Goal: Find specific page/section: Find specific page/section

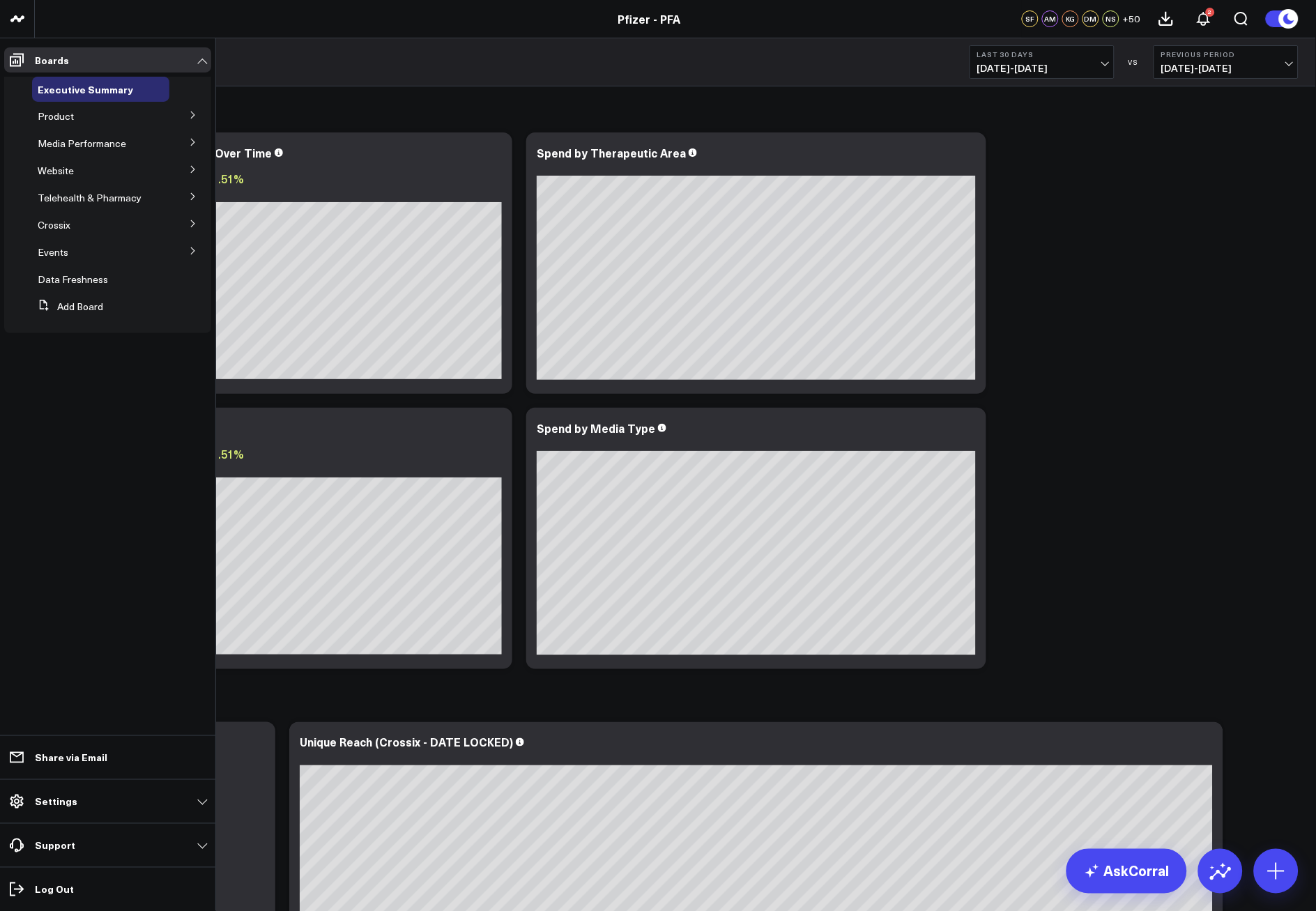
click at [187, 110] on button at bounding box center [193, 114] width 36 height 21
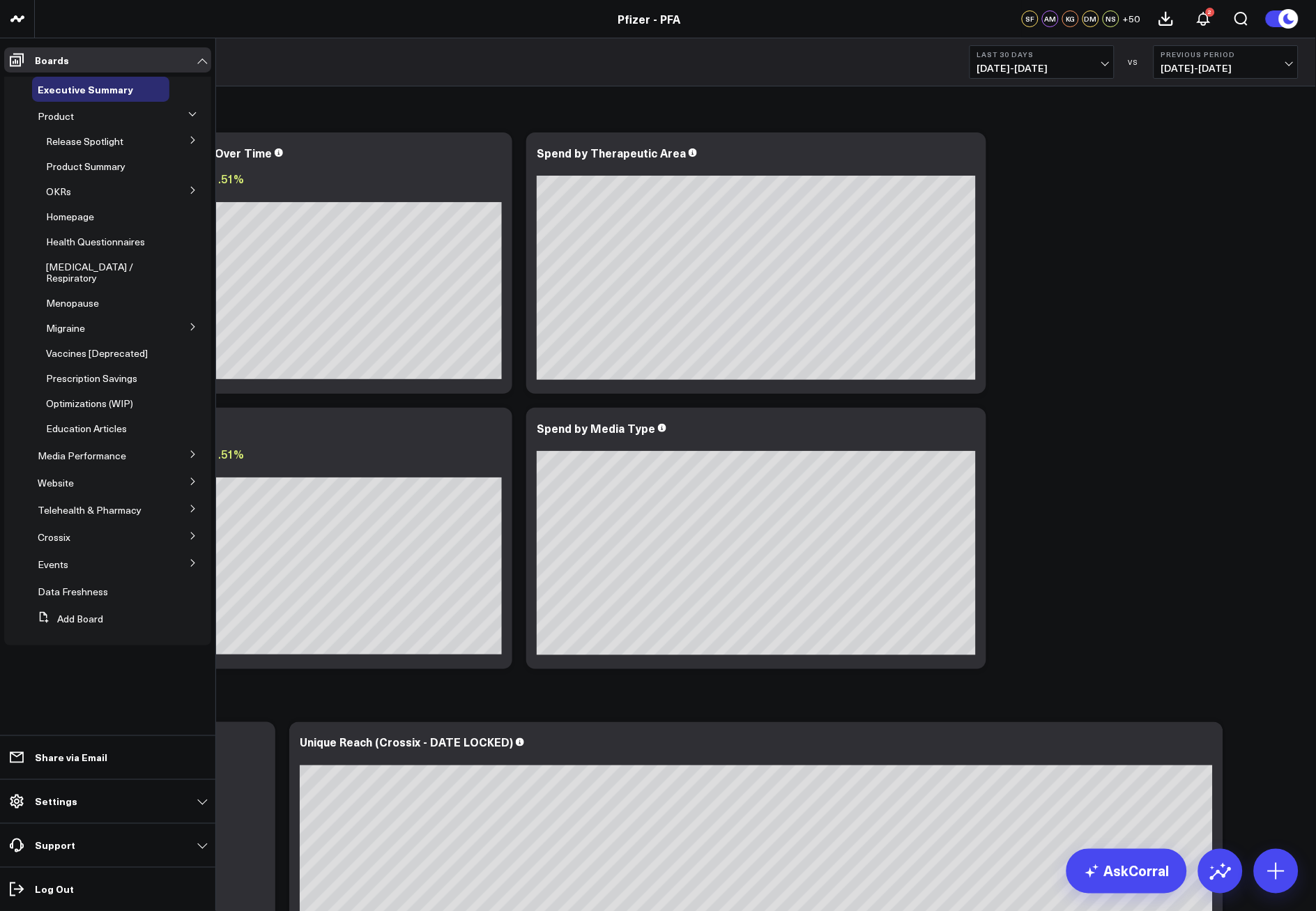
click at [189, 140] on icon at bounding box center [193, 140] width 9 height 9
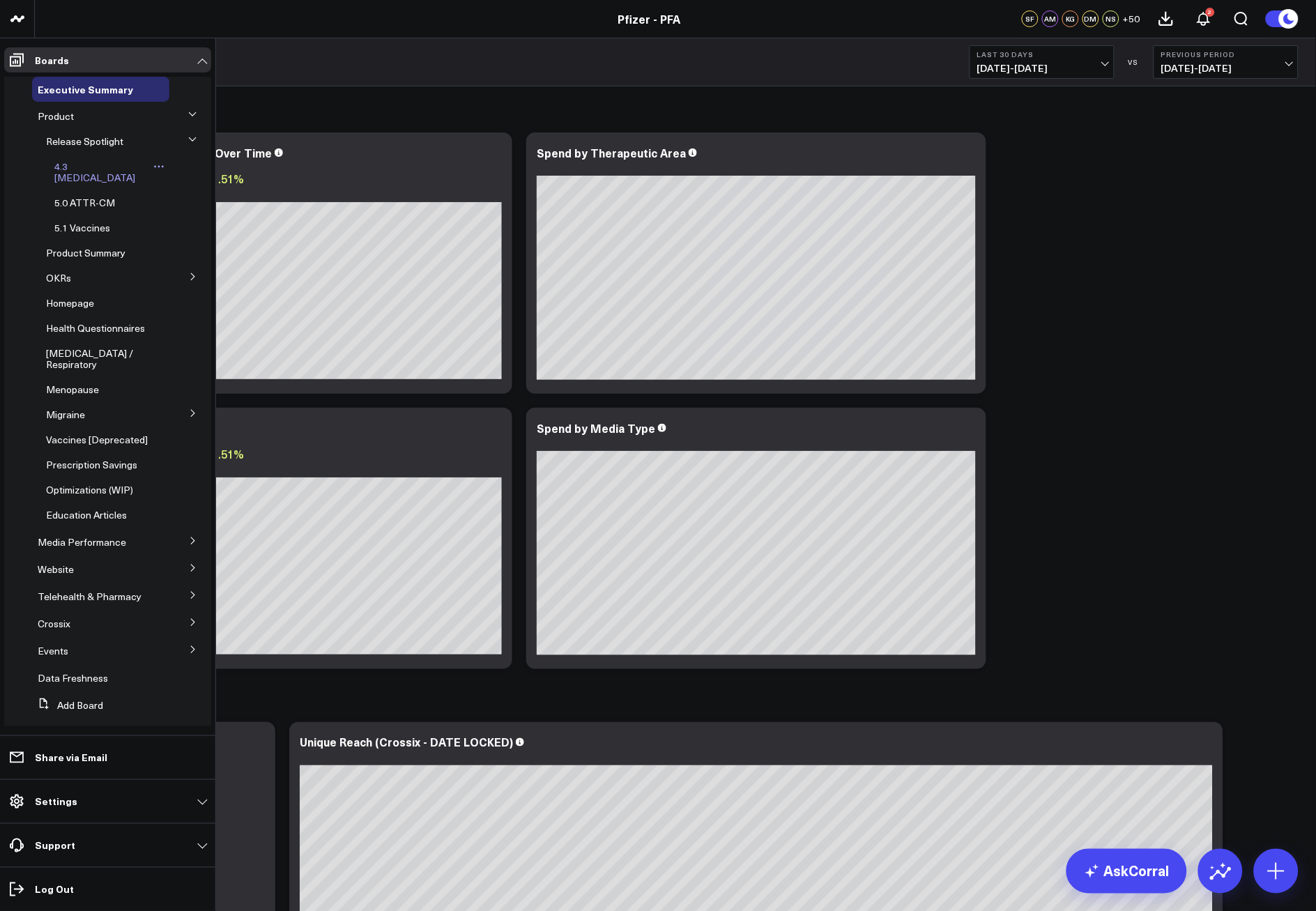
click at [84, 168] on span "4.3 [MEDICAL_DATA]" at bounding box center [94, 172] width 81 height 25
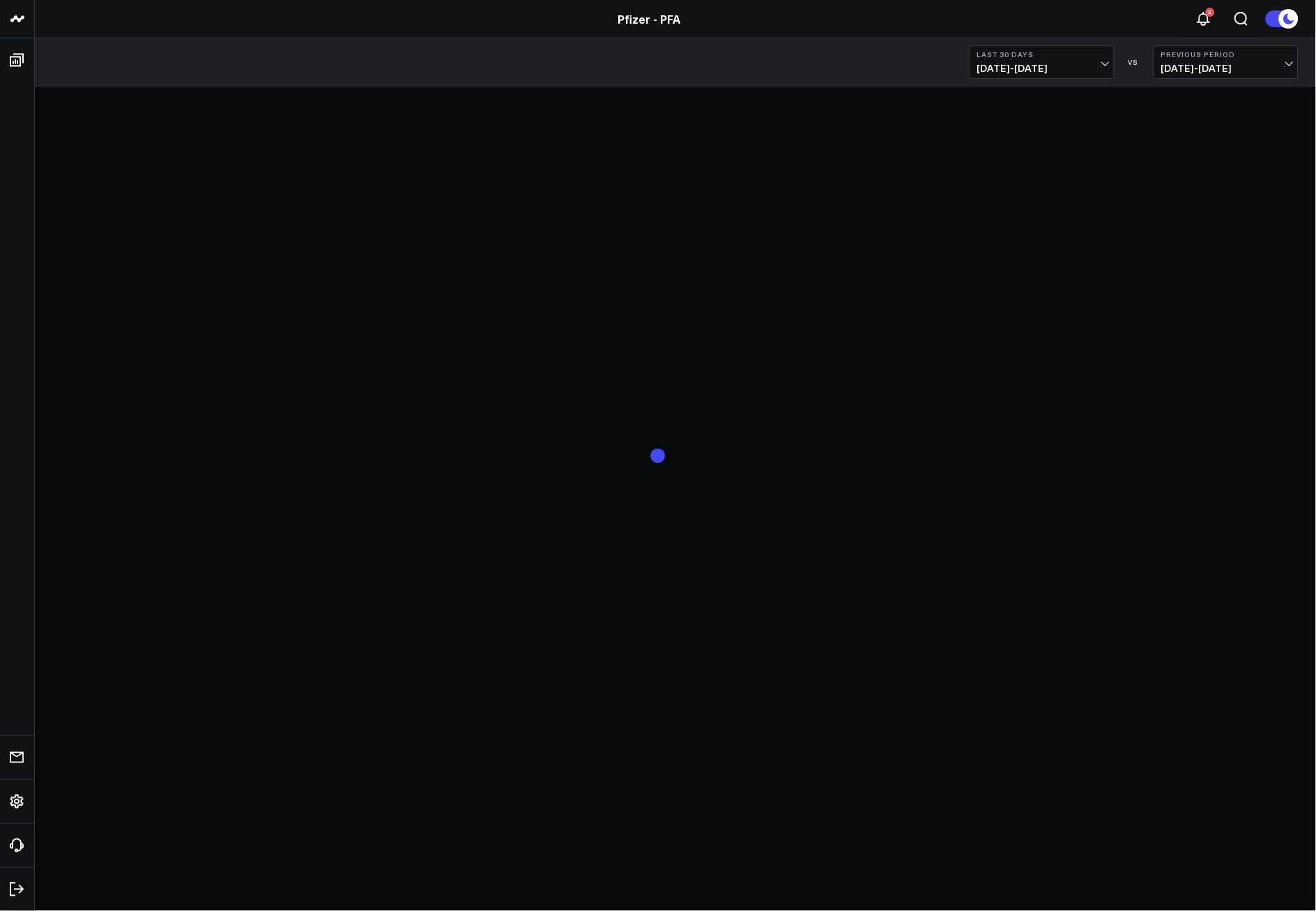
click at [1106, 66] on span "[DATE] - [DATE]" at bounding box center [1042, 68] width 130 height 11
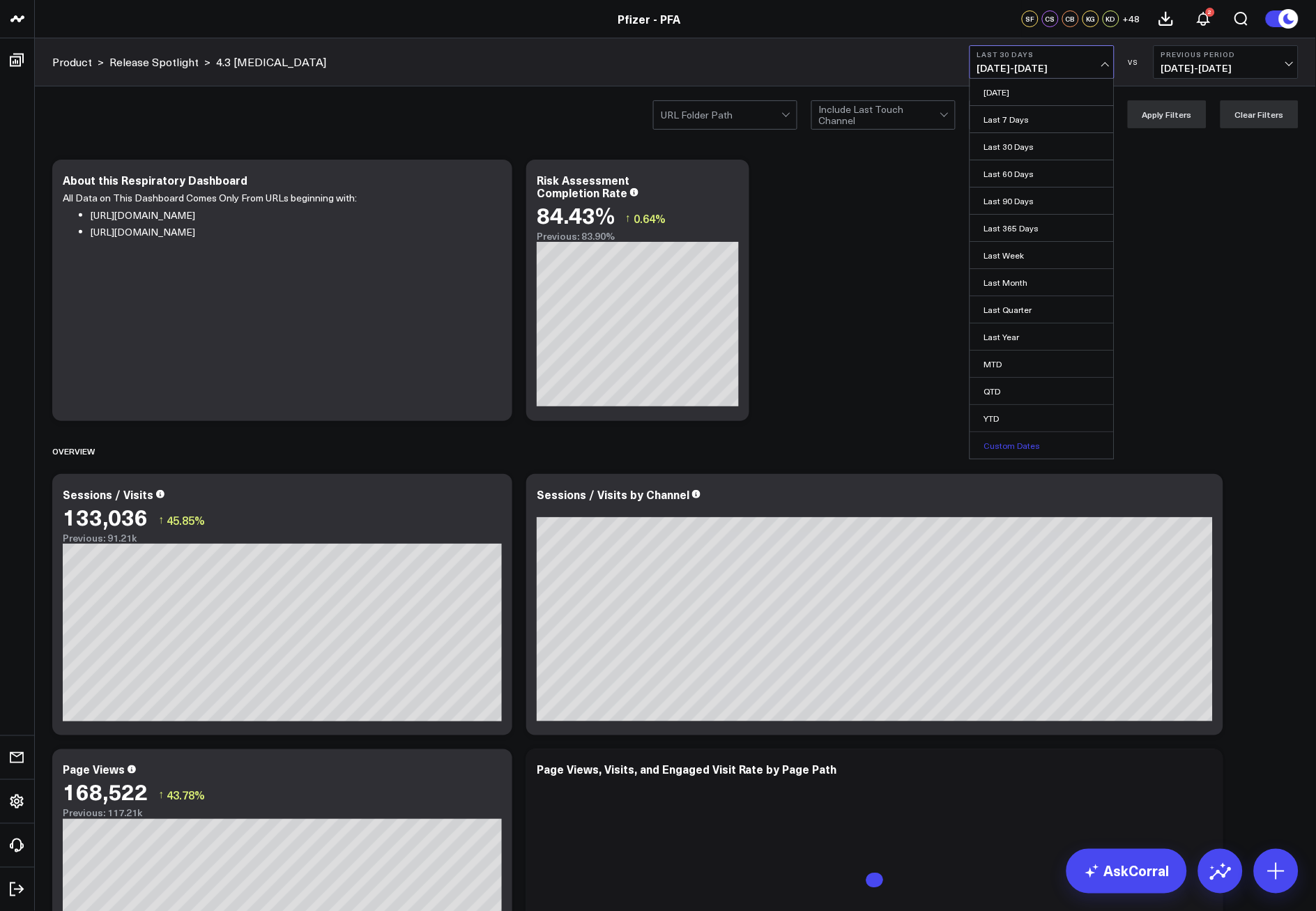
click at [1012, 446] on link "Custom Dates" at bounding box center [1042, 445] width 144 height 26
select select "8"
select select "2025"
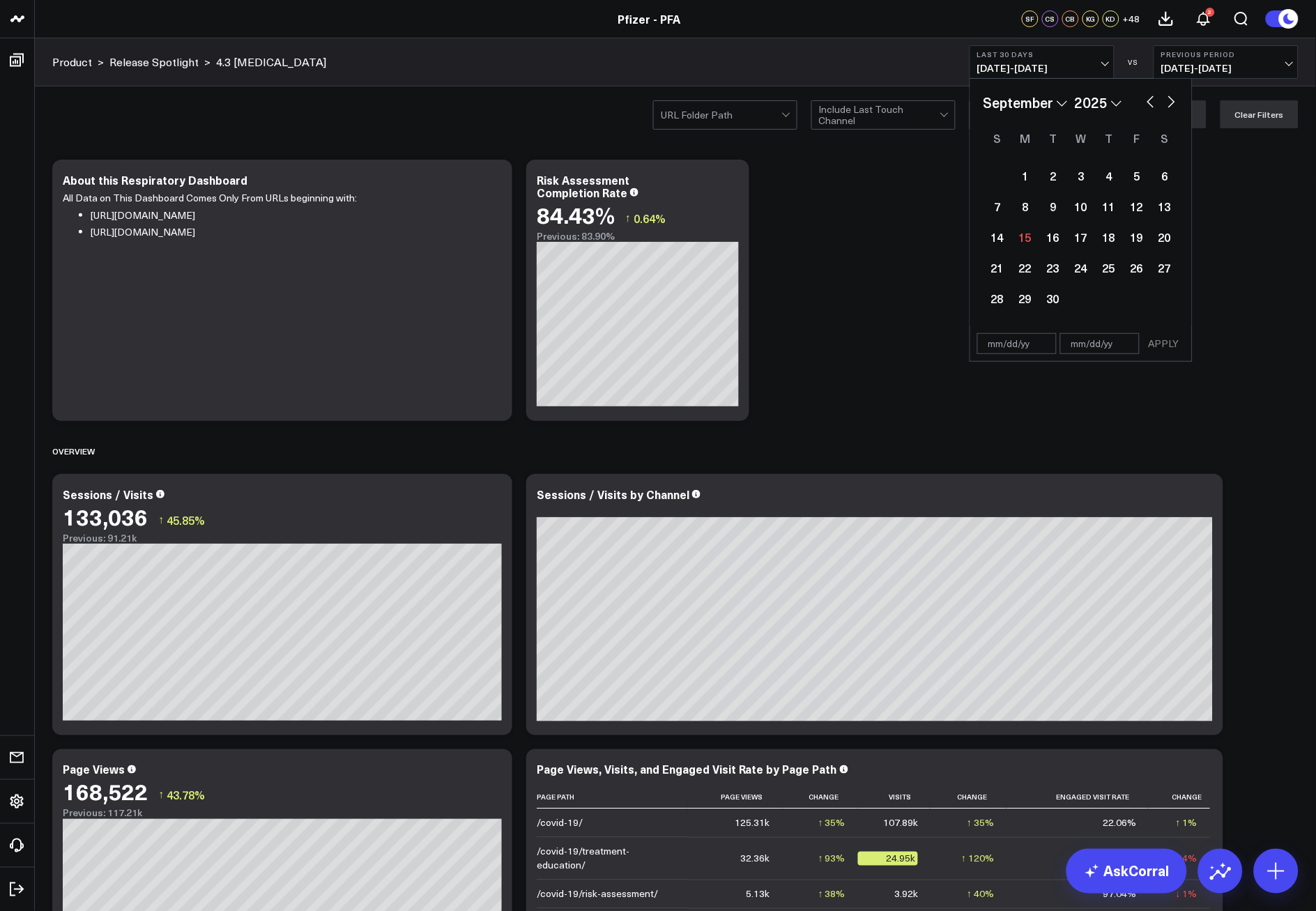
click at [1150, 103] on button "button" at bounding box center [1150, 100] width 14 height 17
select select "7"
select select "2025"
click at [1151, 102] on button "button" at bounding box center [1150, 100] width 14 height 17
select select "6"
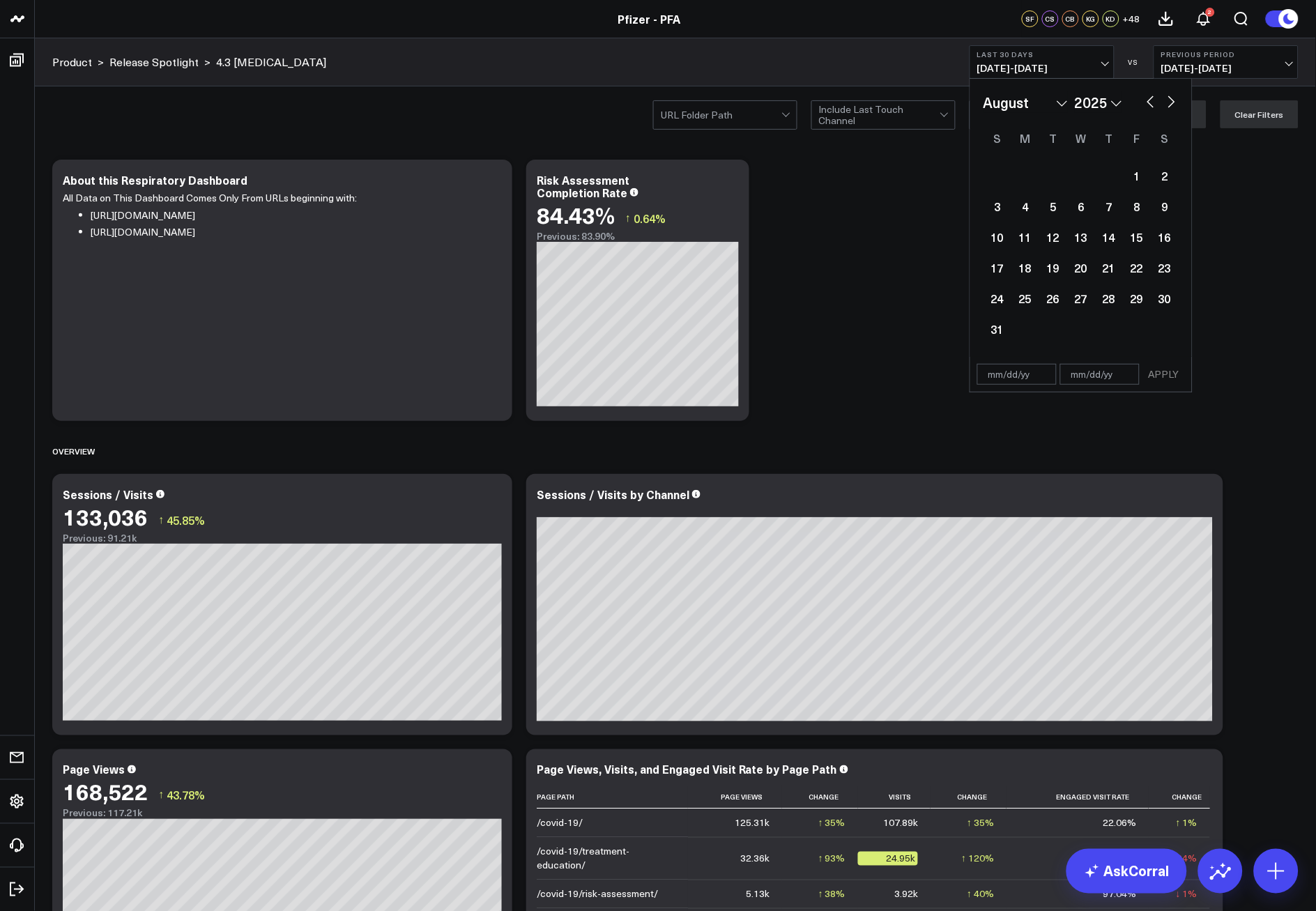
select select "2025"
click at [1151, 102] on button "button" at bounding box center [1150, 100] width 14 height 17
select select "5"
select select "2025"
click at [1081, 204] on div "11" at bounding box center [1081, 206] width 28 height 28
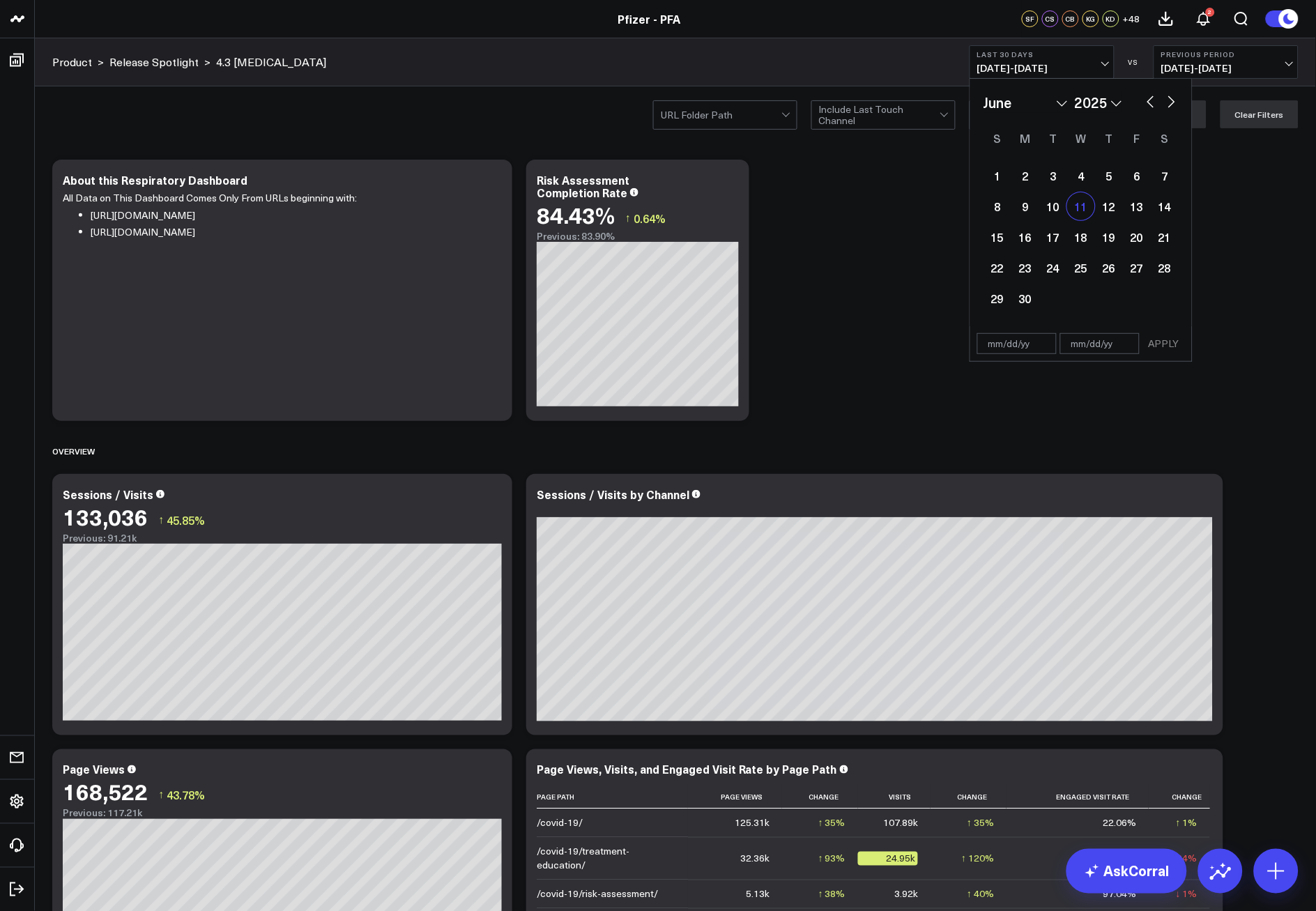
type input "[DATE]"
select select "5"
select select "2025"
click at [1176, 99] on button "button" at bounding box center [1171, 100] width 14 height 17
select select "6"
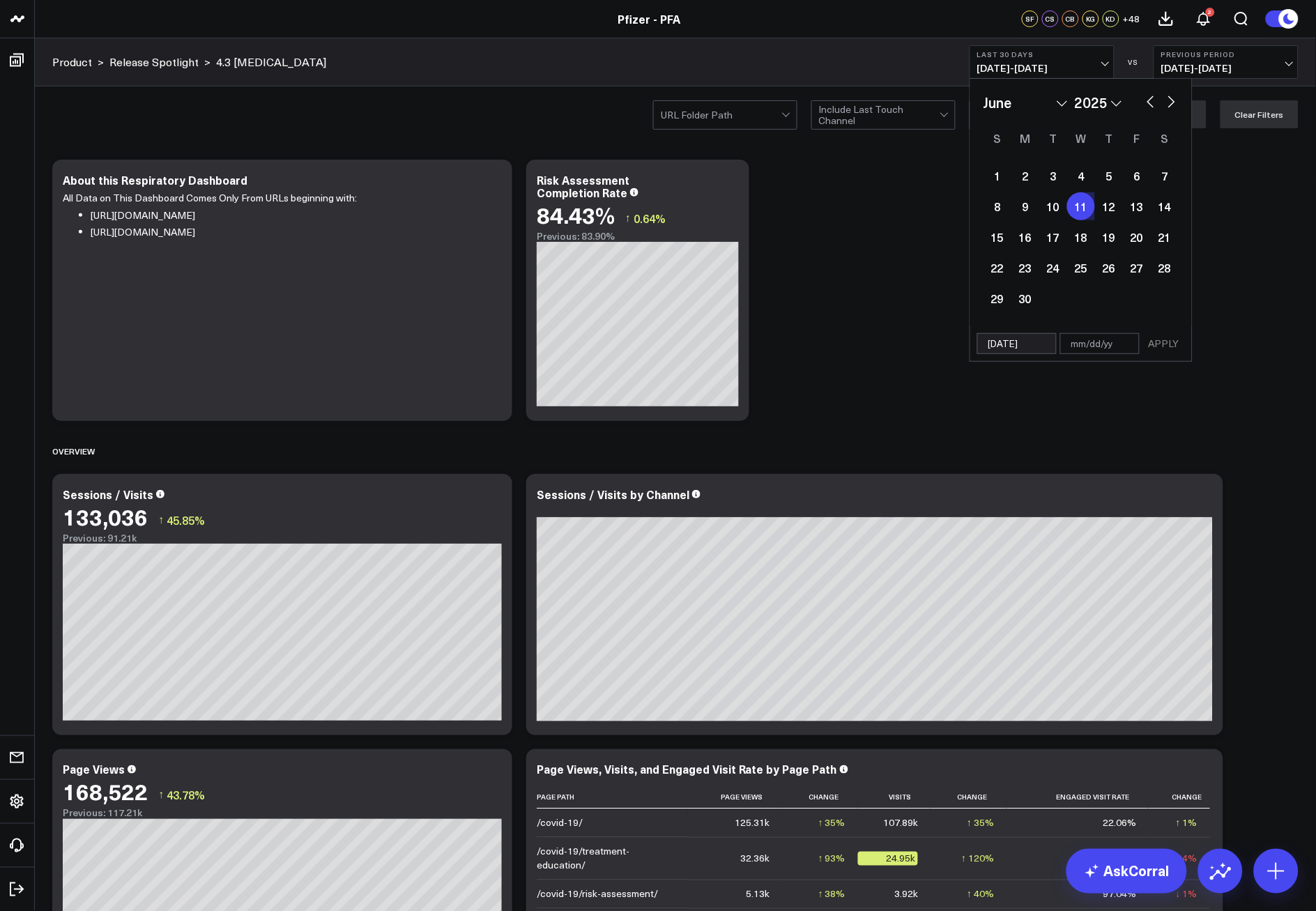
select select "2025"
click at [1176, 99] on button "button" at bounding box center [1171, 100] width 14 height 17
select select "7"
select select "2025"
click at [1176, 99] on button "button" at bounding box center [1171, 100] width 14 height 17
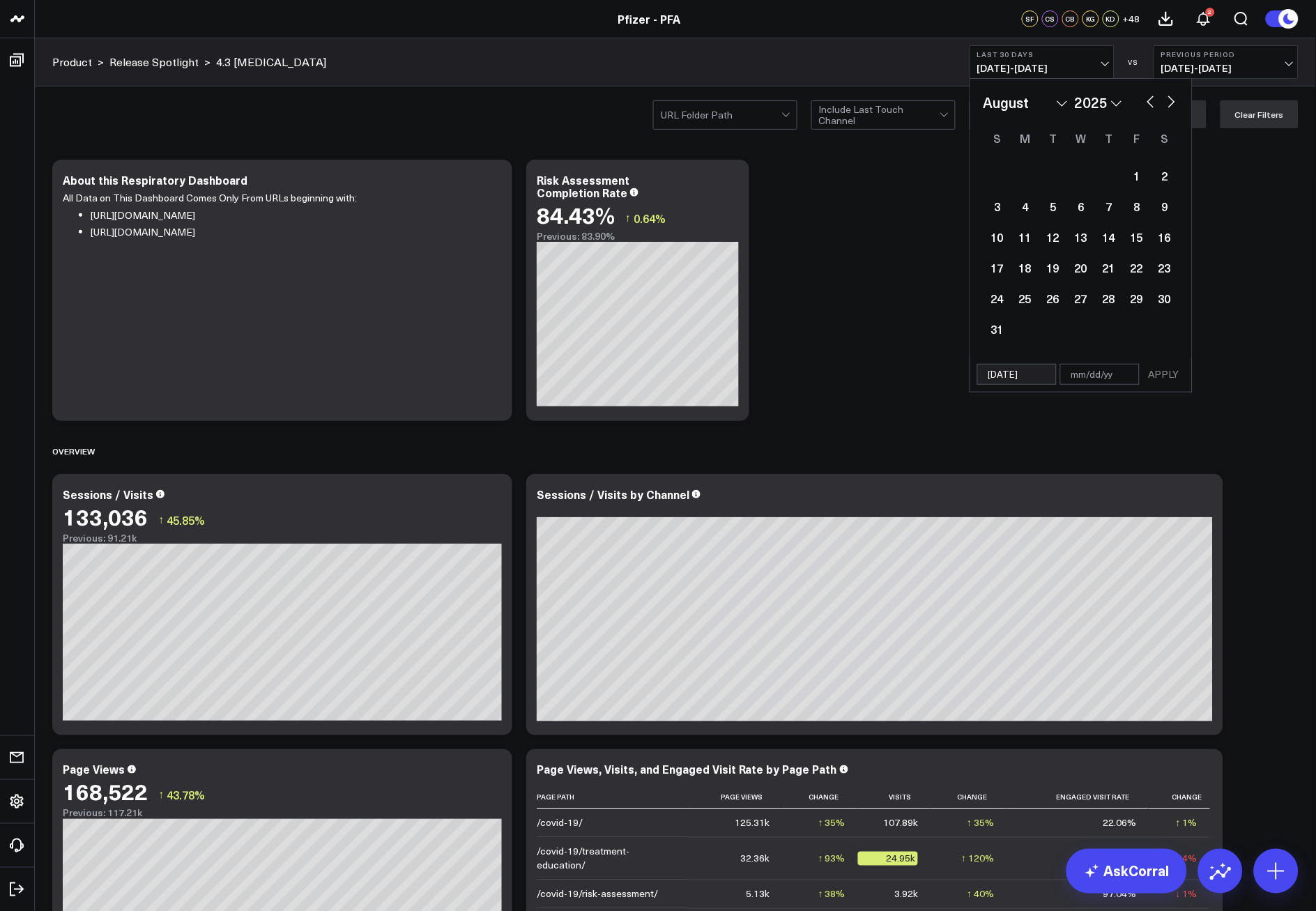
select select "8"
select select "2025"
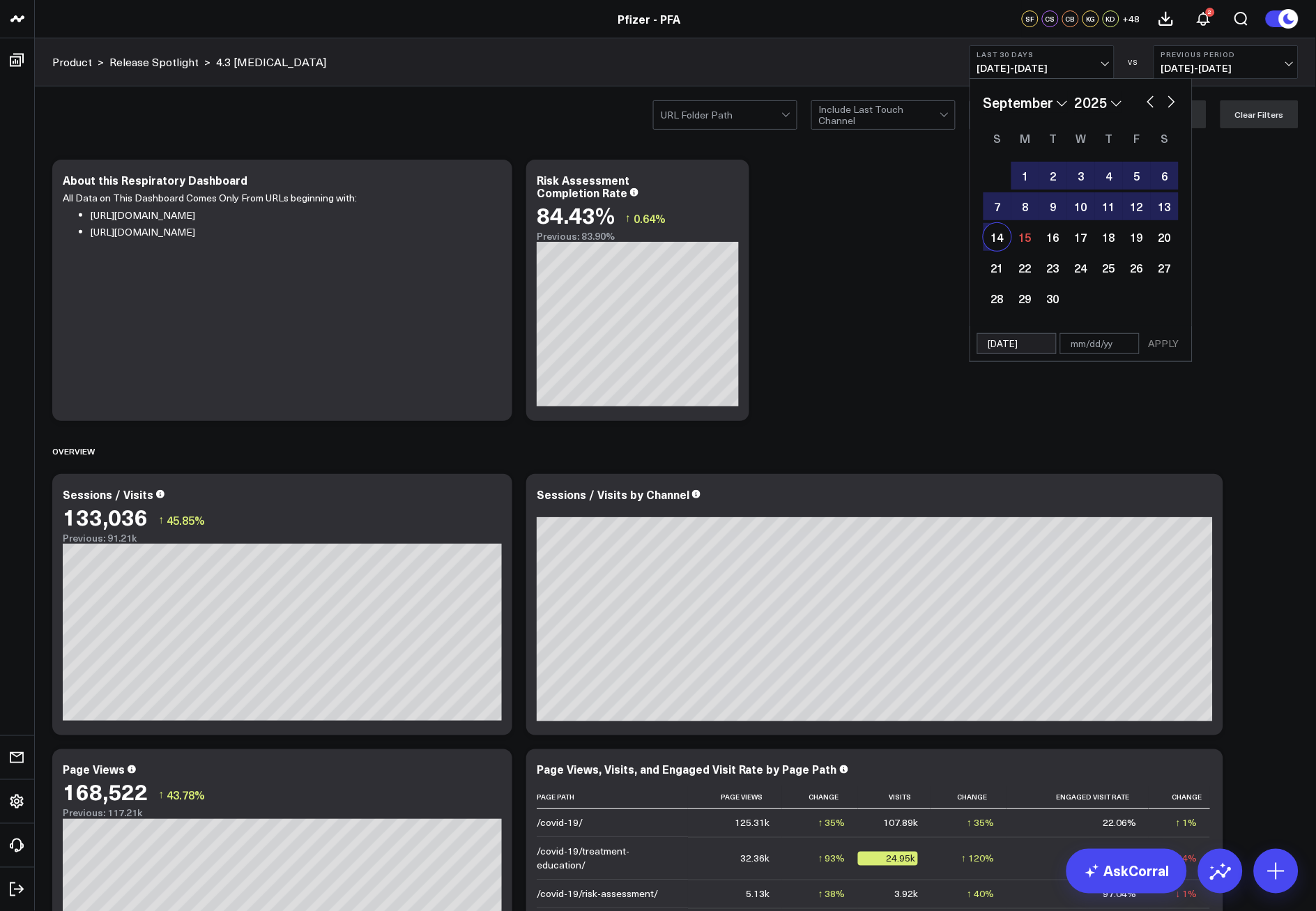
click at [999, 241] on div "14" at bounding box center [998, 237] width 28 height 28
type input "[DATE]"
select select "8"
select select "2025"
click at [1154, 342] on button "APPLY" at bounding box center [1164, 343] width 42 height 21
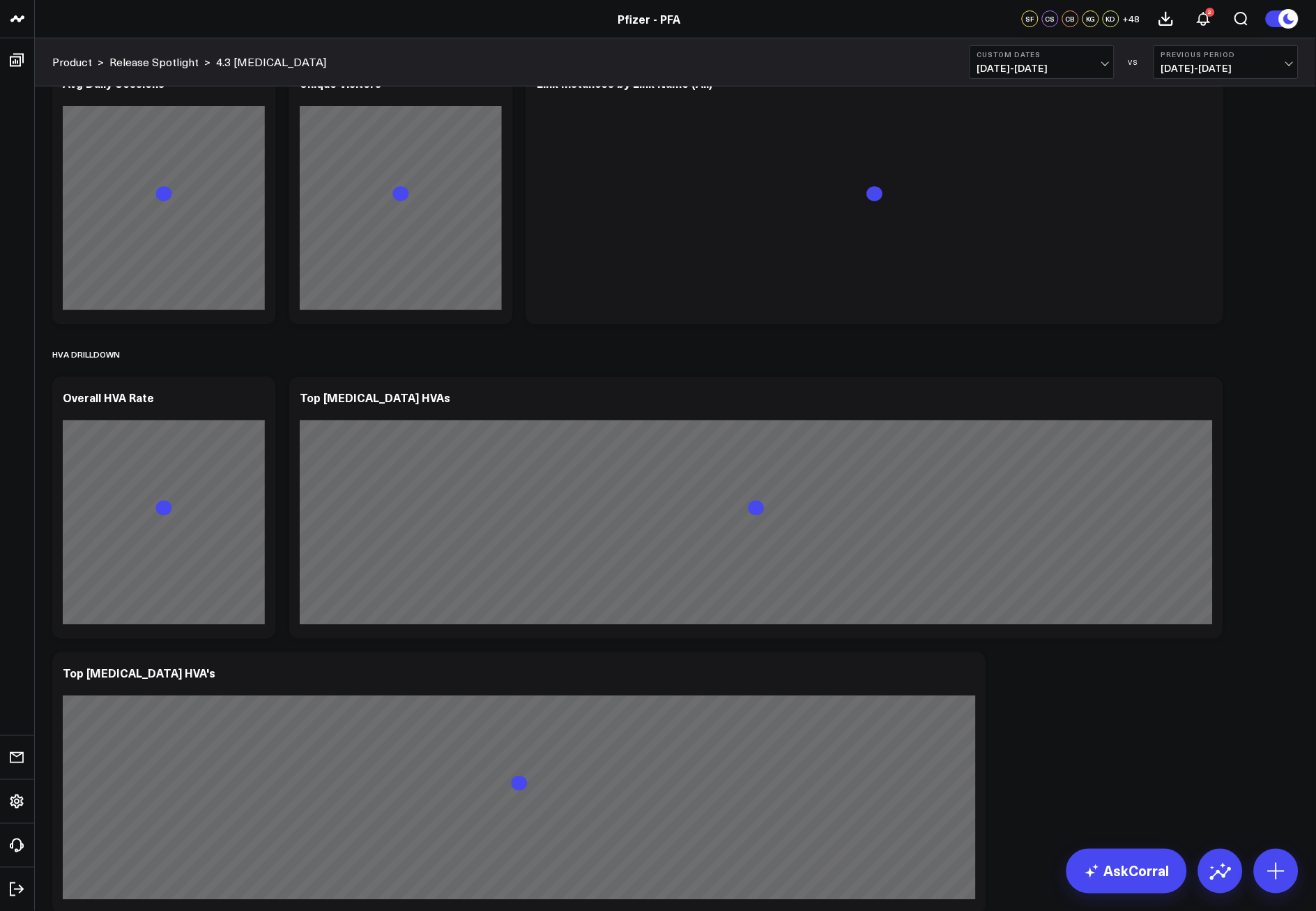
scroll to position [1548, 0]
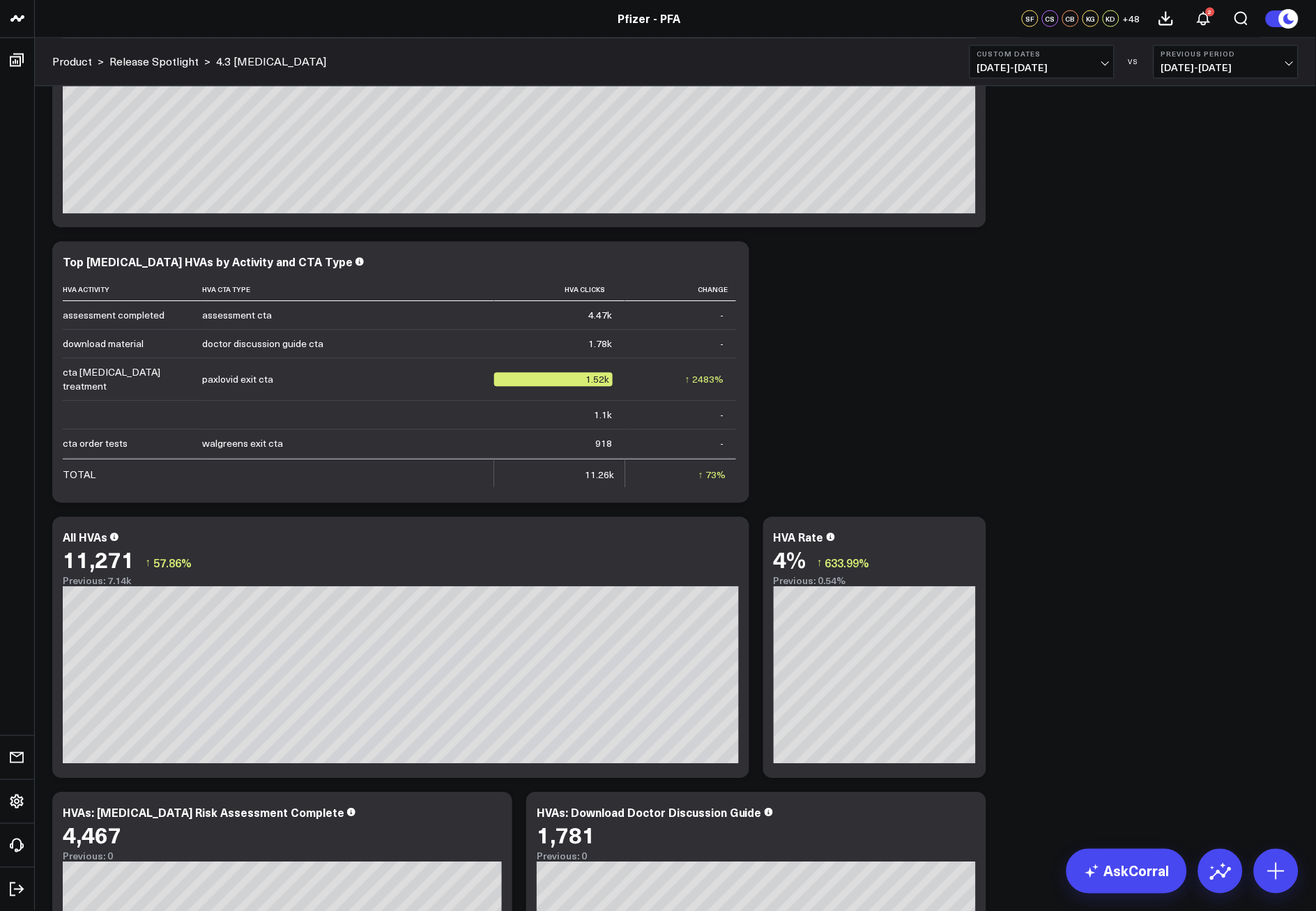
scroll to position [2430, 0]
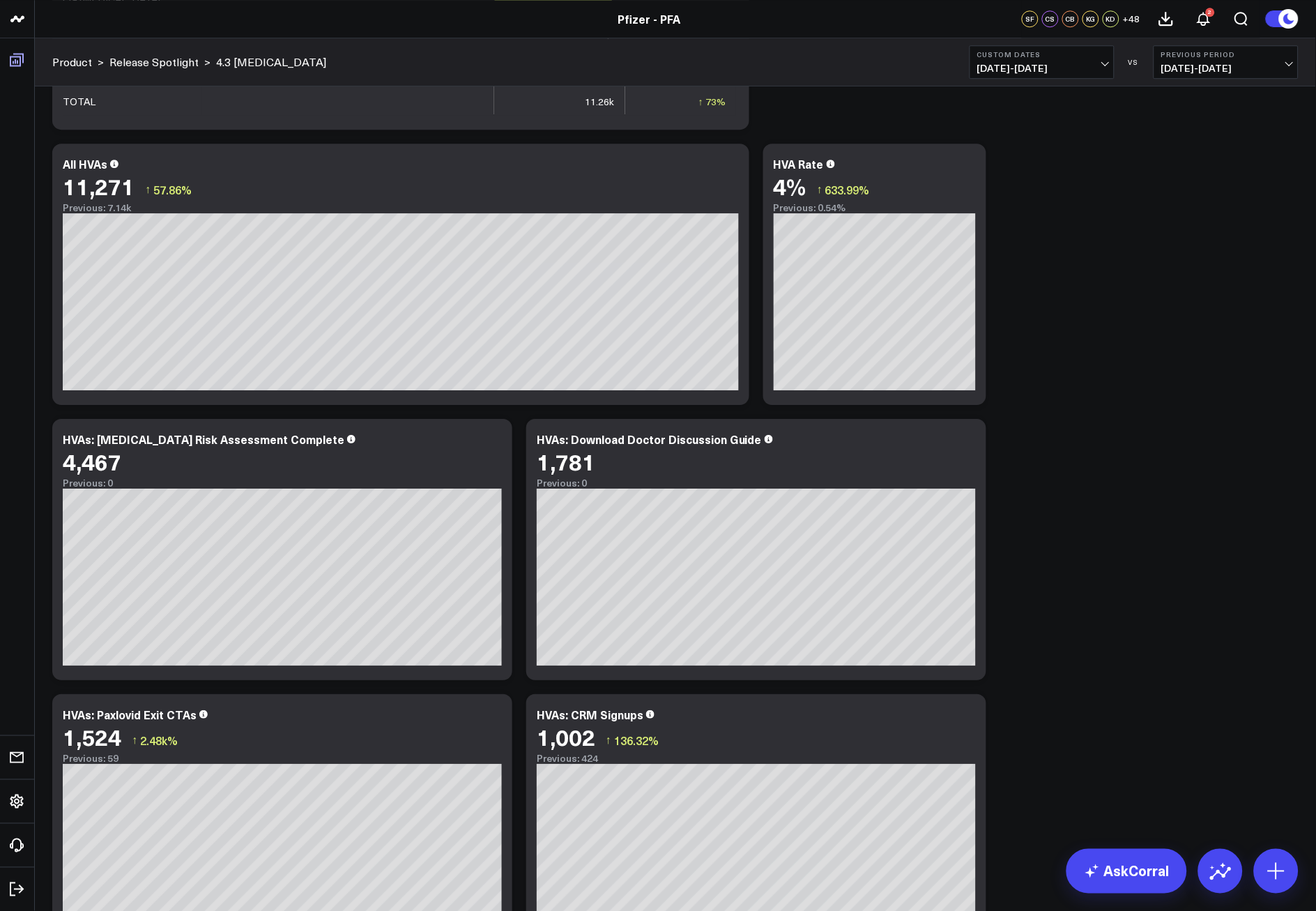
scroll to position [2029, 0]
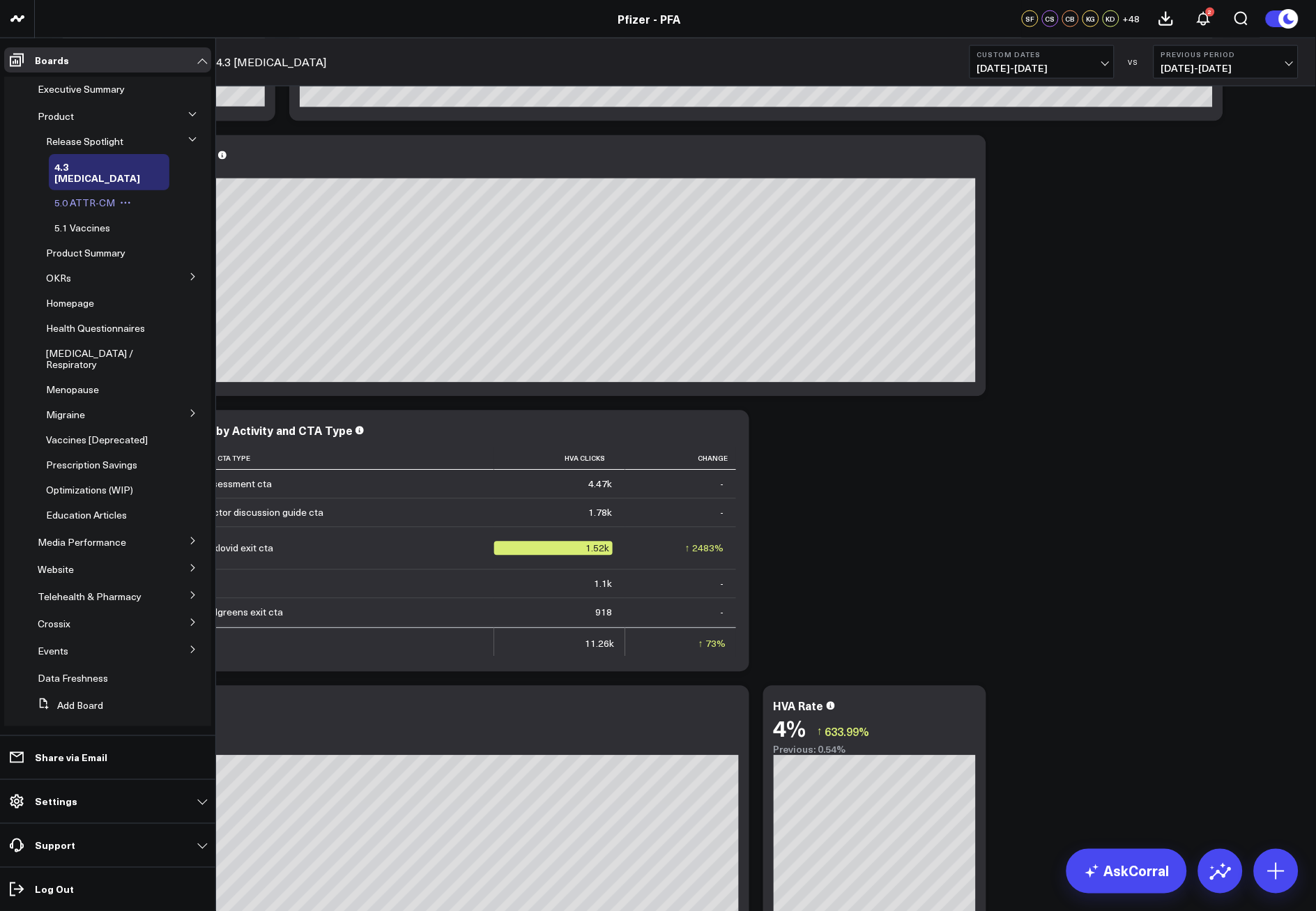
click at [97, 196] on span "5.0 ATTR-CM" at bounding box center [85, 203] width 61 height 13
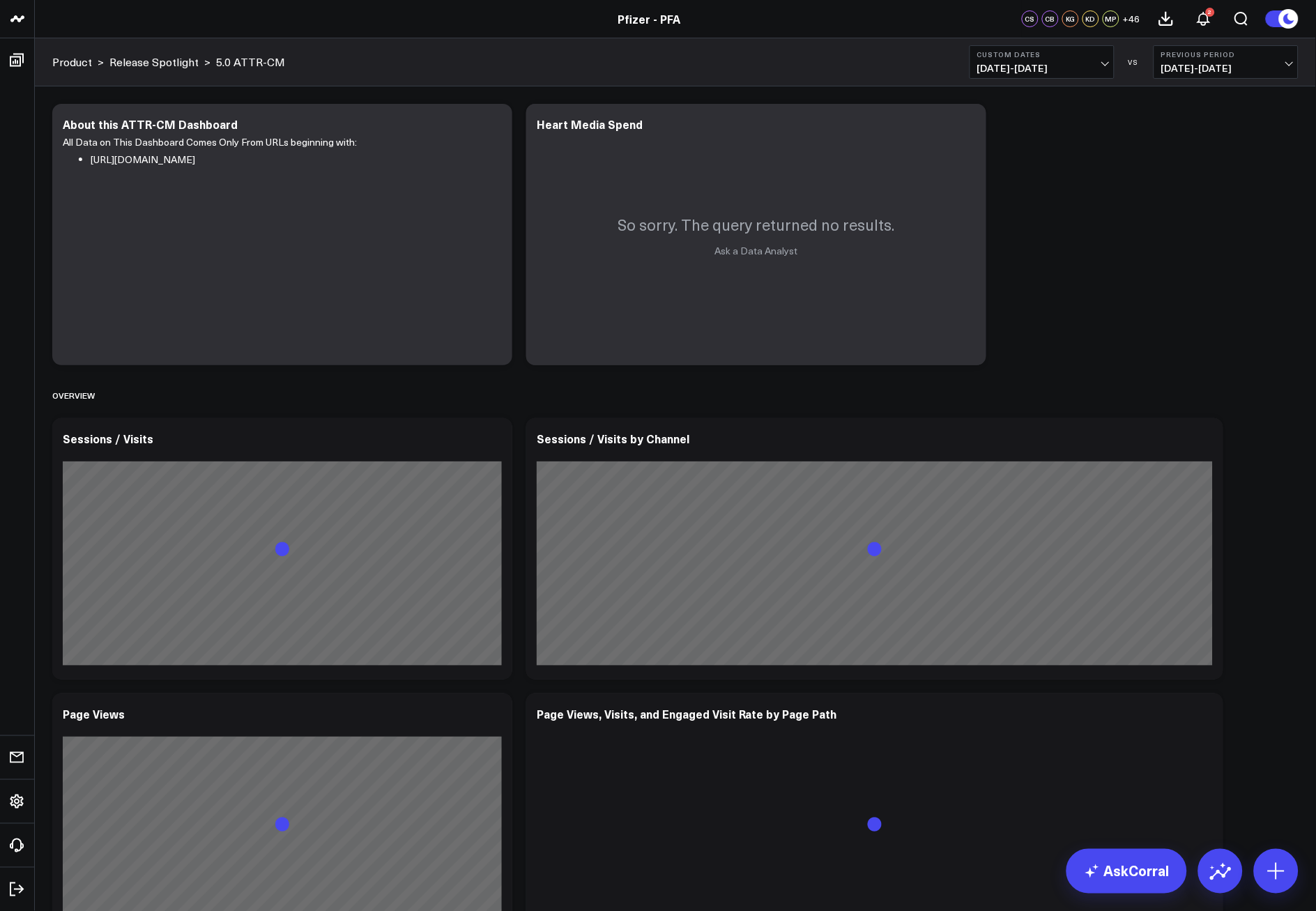
click at [1102, 66] on span "[DATE] - [DATE]" at bounding box center [1042, 68] width 130 height 11
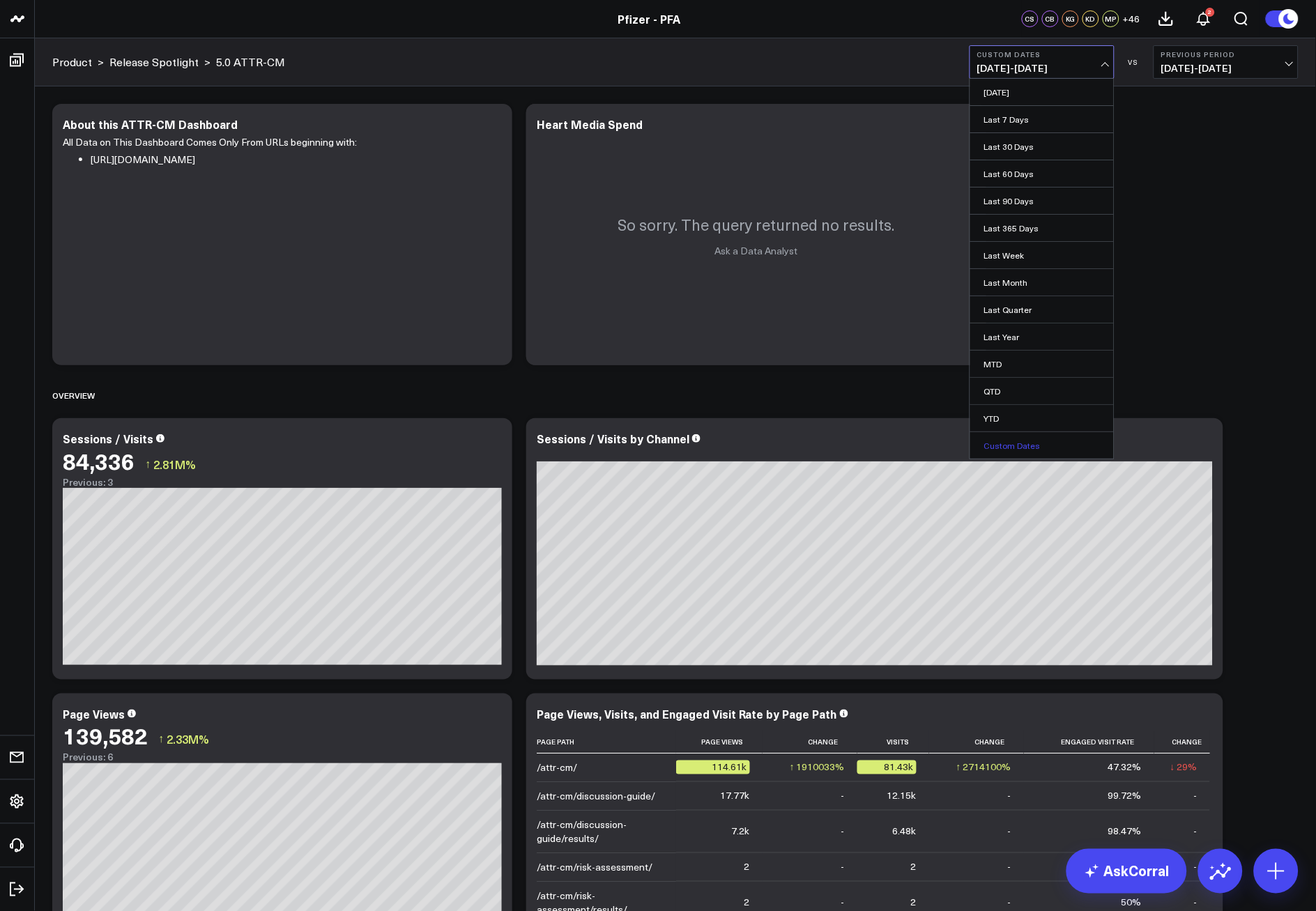
click at [1012, 446] on link "Custom Dates" at bounding box center [1042, 445] width 144 height 26
select select "8"
select select "2025"
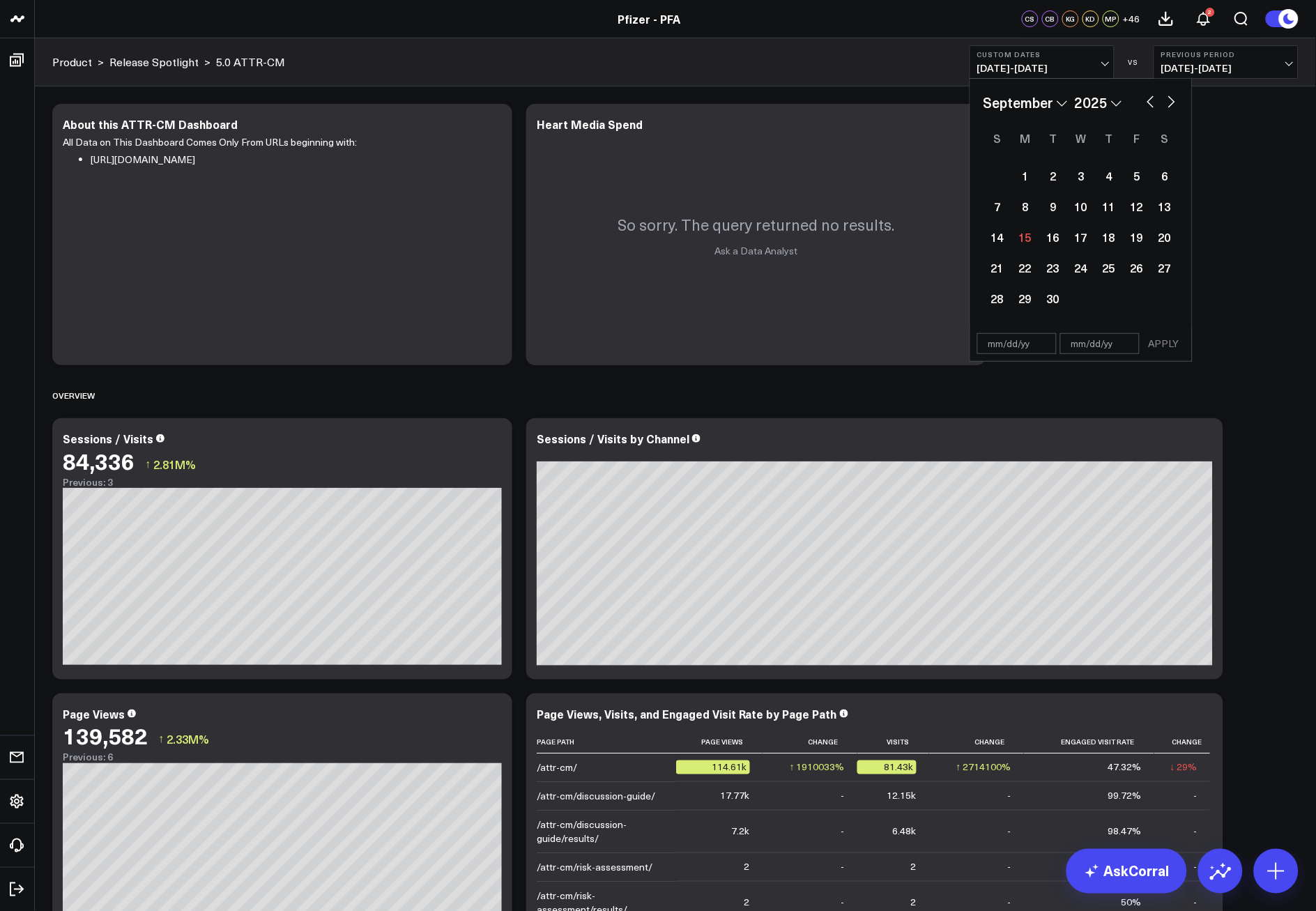
click at [1148, 105] on button "button" at bounding box center [1150, 100] width 14 height 17
select select "7"
select select "2025"
click at [1147, 100] on button "button" at bounding box center [1150, 100] width 14 height 17
select select "6"
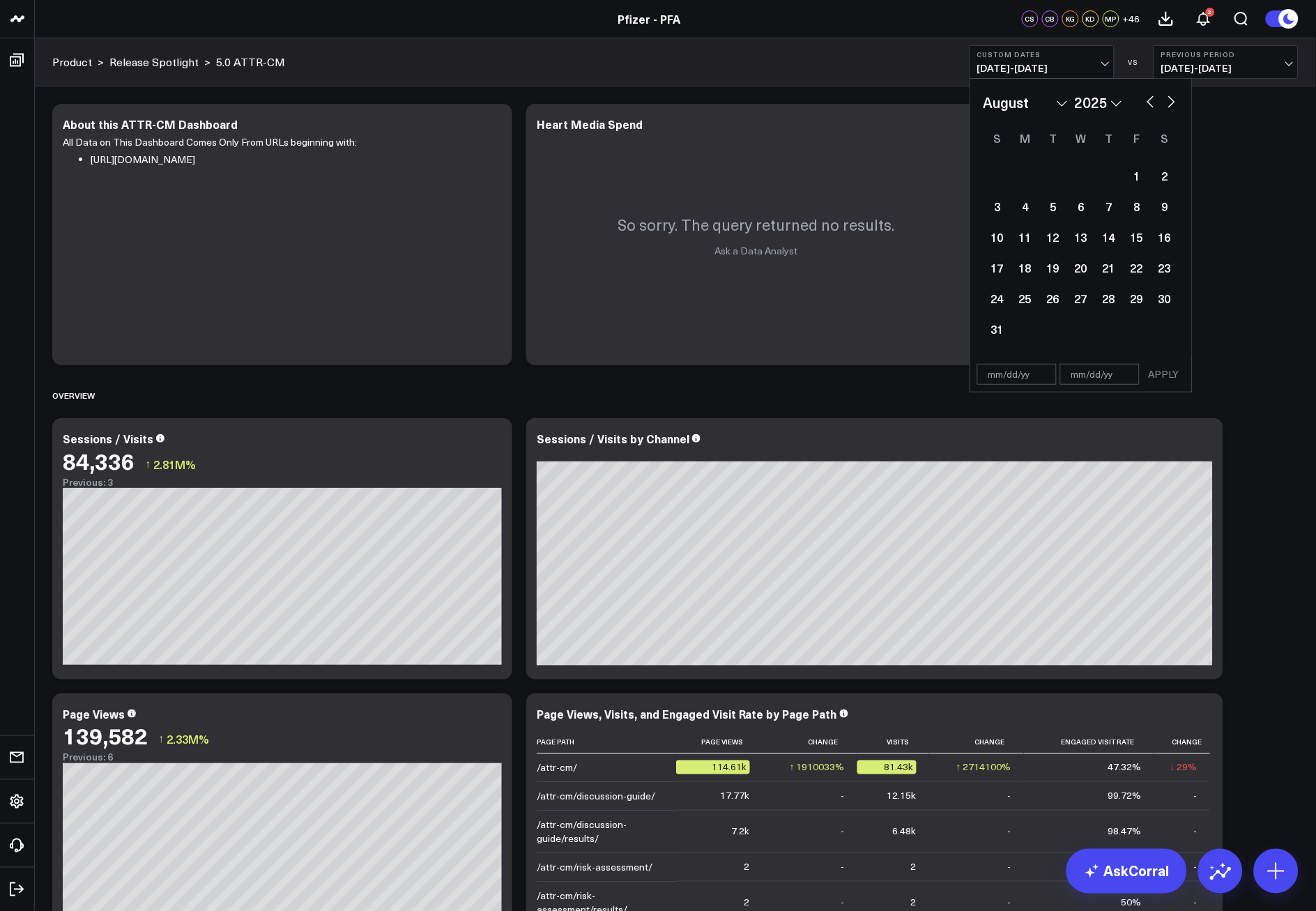
select select "2025"
click at [1105, 264] on div "24" at bounding box center [1109, 267] width 28 height 28
type input "[DATE]"
select select "6"
select select "2025"
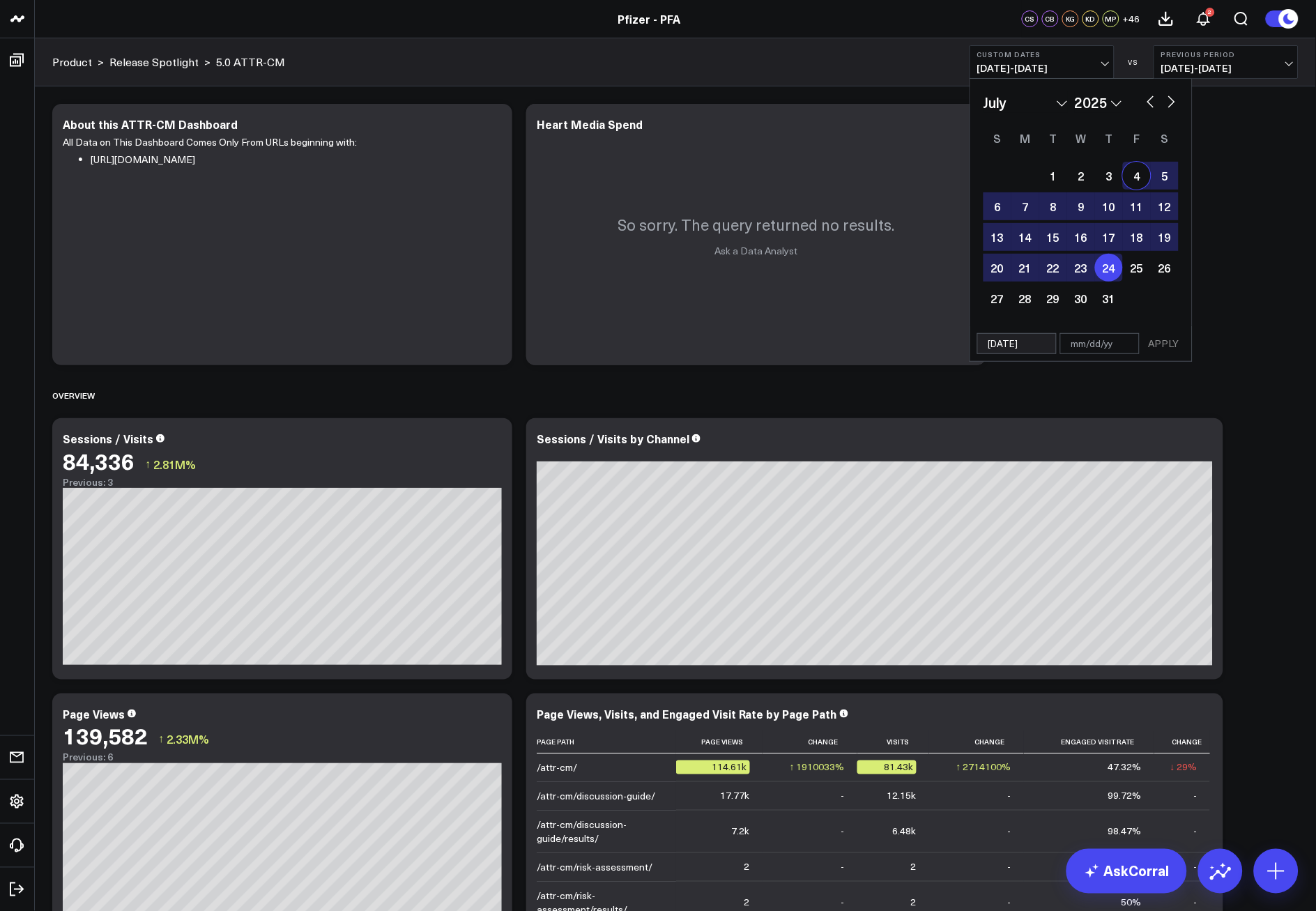
click at [1173, 103] on button "button" at bounding box center [1171, 100] width 14 height 17
select select "7"
select select "2025"
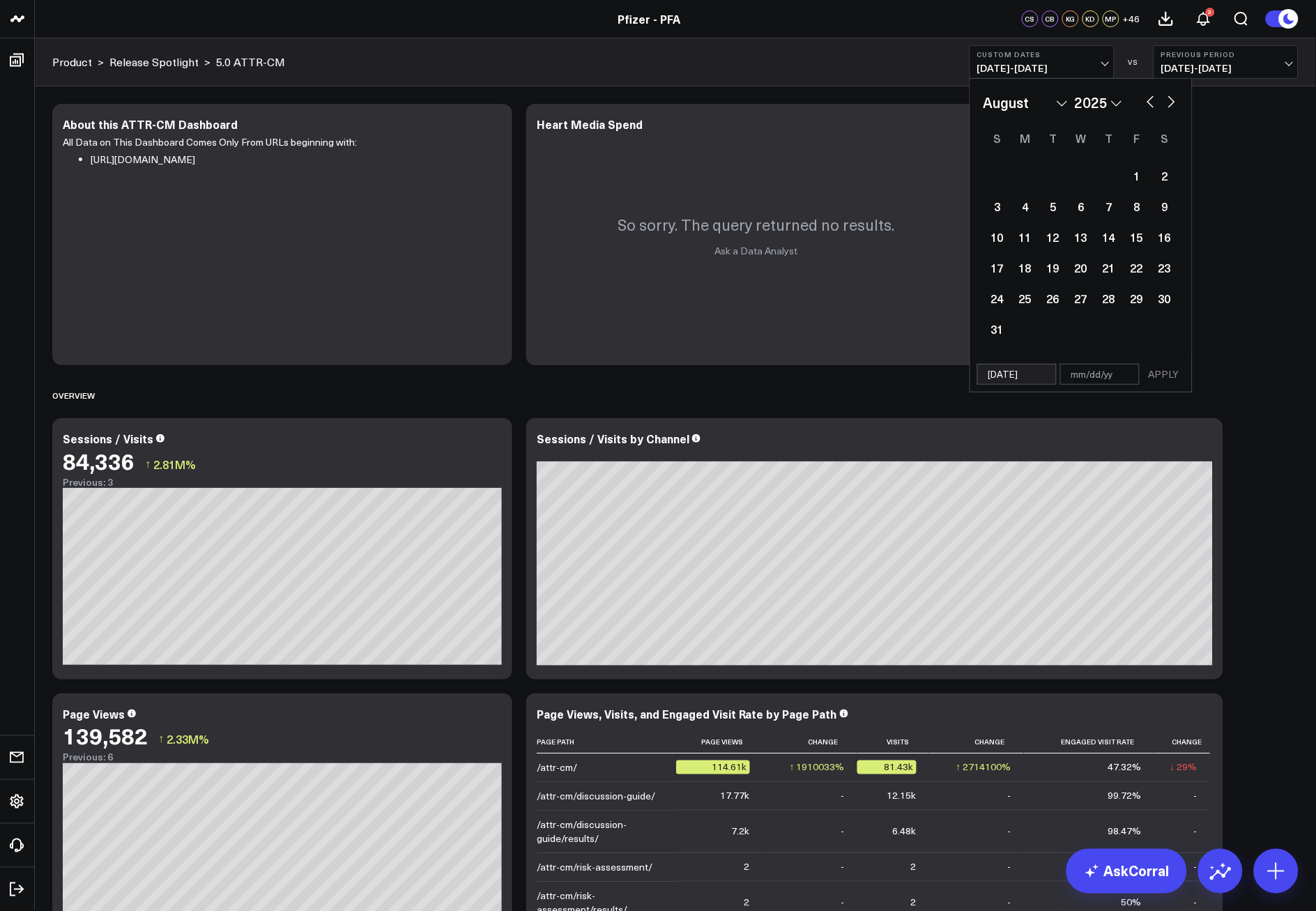
click at [1173, 103] on button "button" at bounding box center [1171, 100] width 14 height 17
select select "8"
select select "2025"
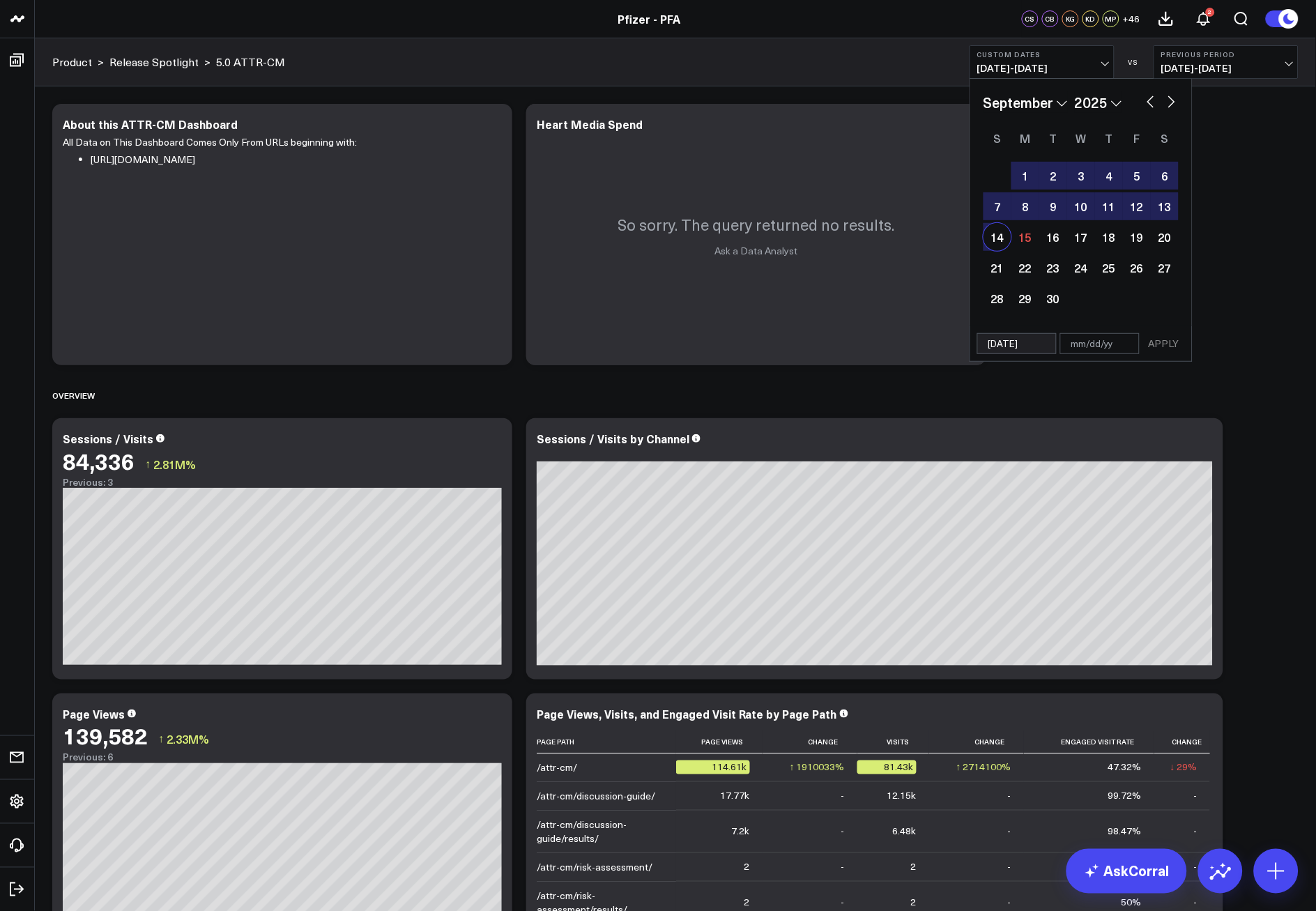
click at [994, 231] on div "14" at bounding box center [998, 237] width 28 height 28
type input "[DATE]"
select select "8"
select select "2025"
click at [1165, 340] on button "APPLY" at bounding box center [1164, 343] width 42 height 21
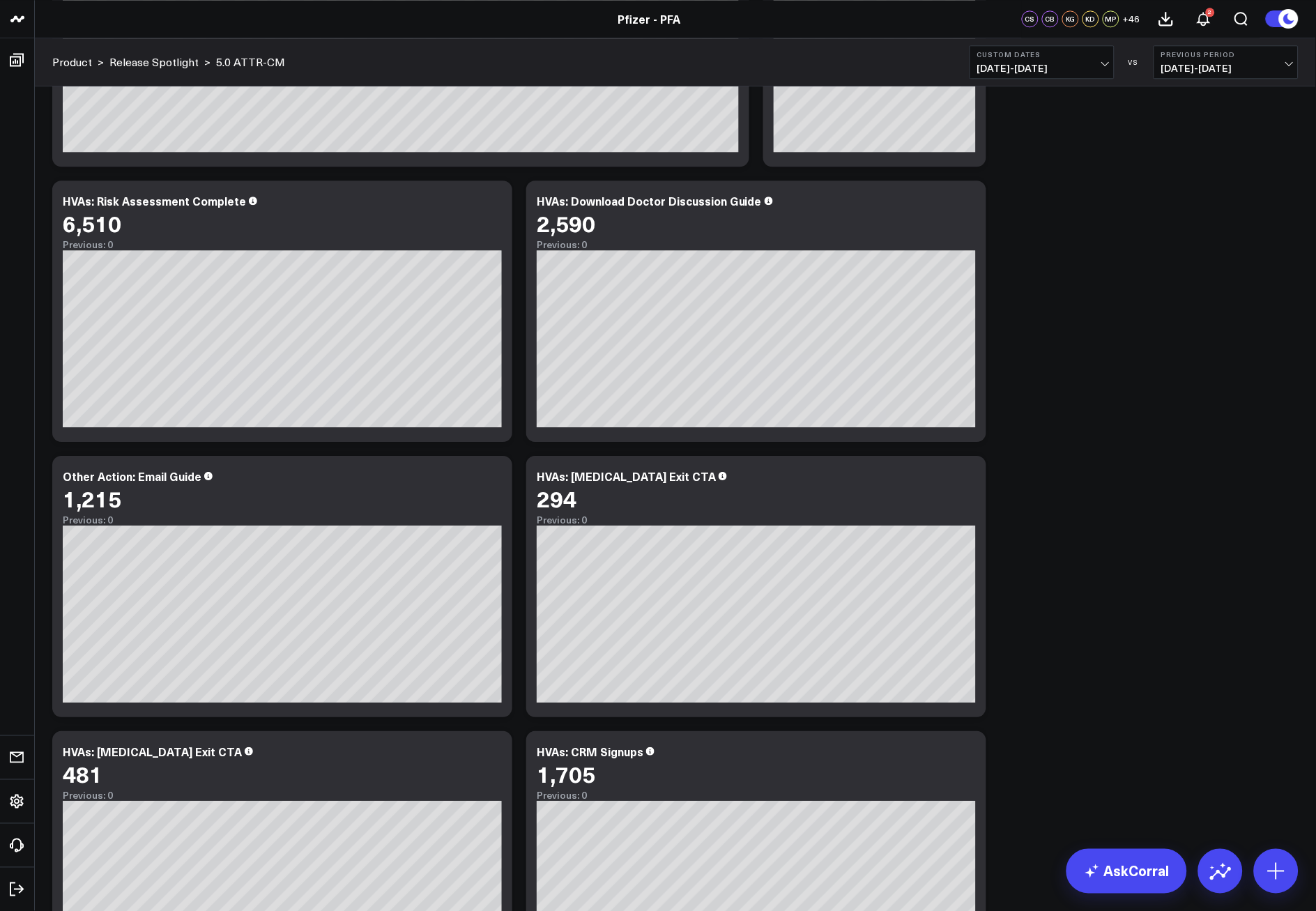
scroll to position [2478, 0]
